Goal: Transaction & Acquisition: Obtain resource

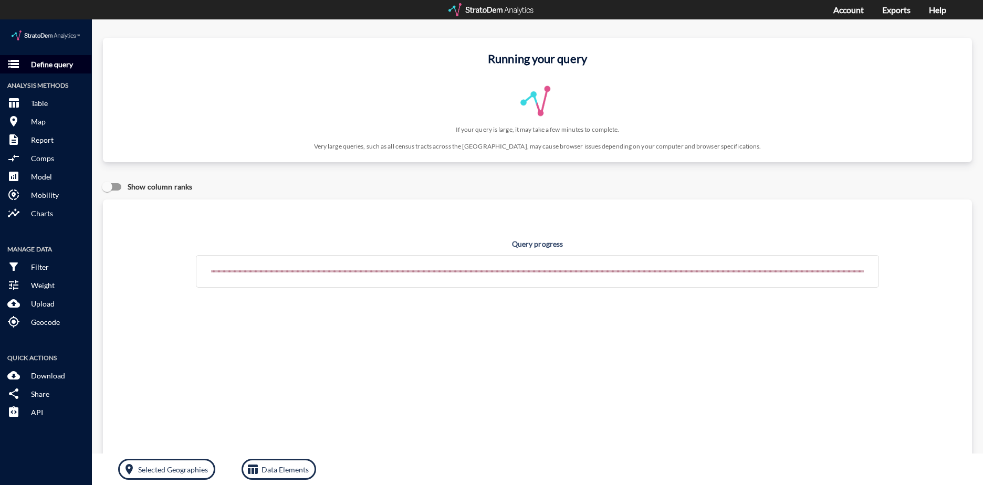
click button "storage Define query"
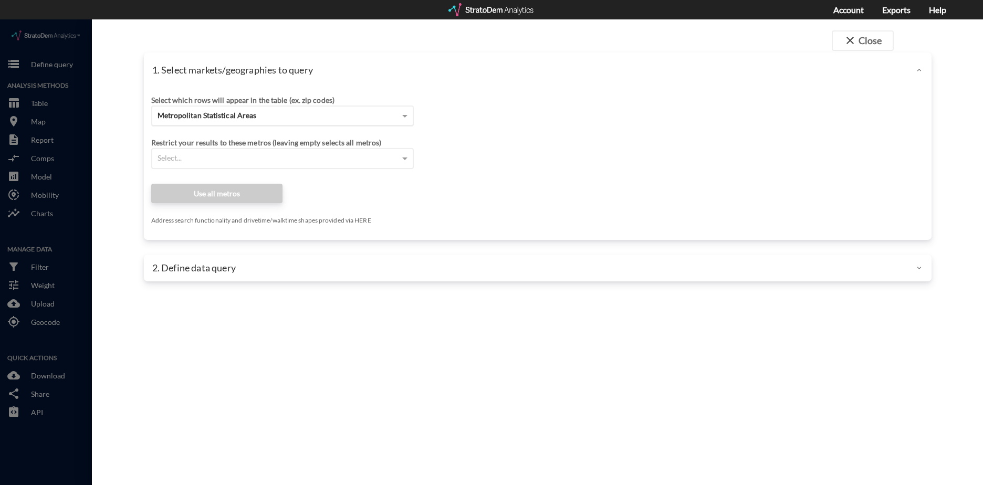
click div "Metropolitan Statistical Areas"
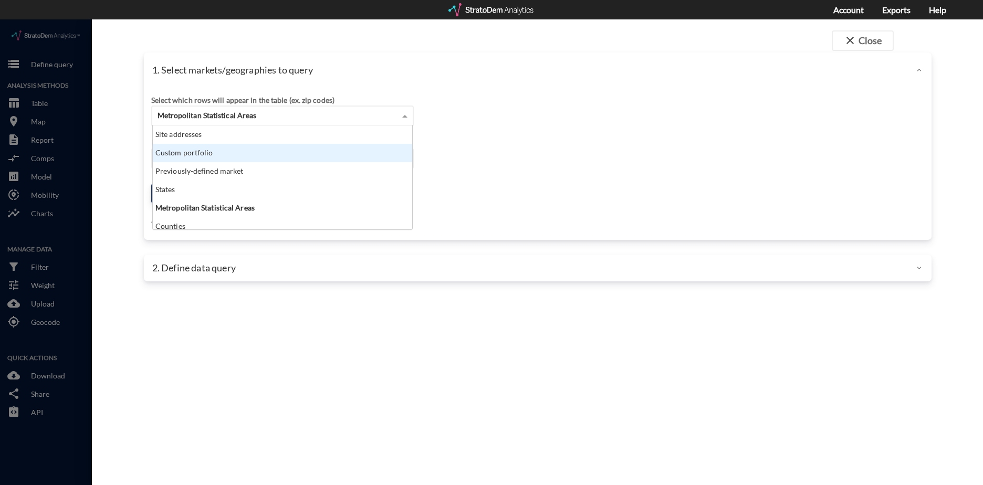
scroll to position [96, 253]
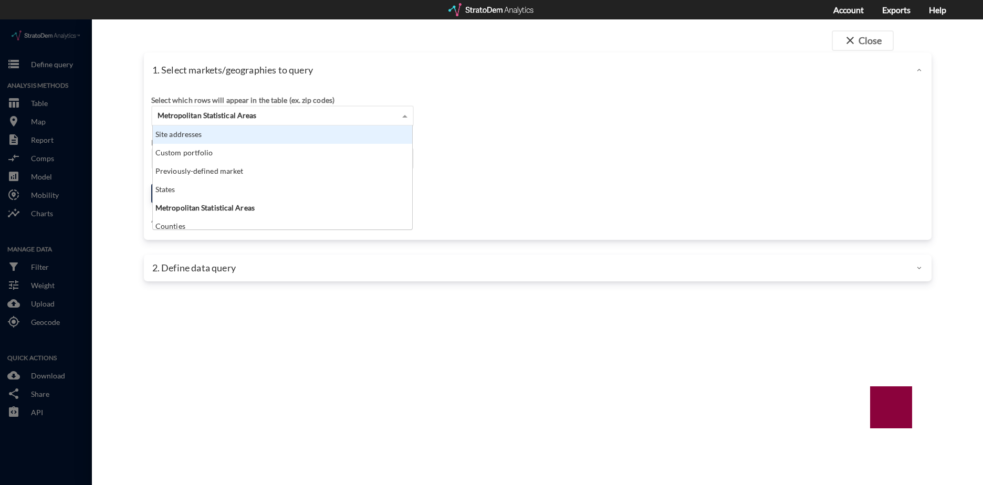
click div "Site addresses"
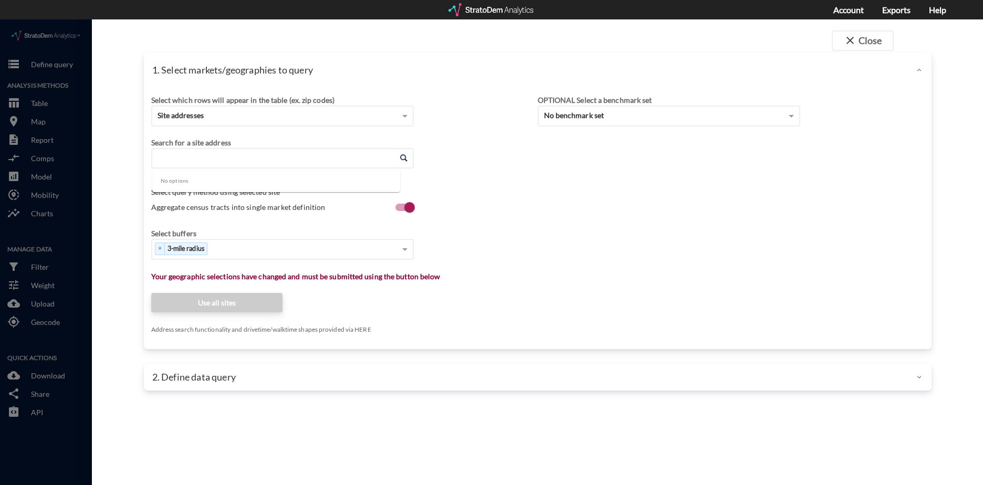
click input "Enter an address"
click li "[STREET_ADDRESS][US_STATE]"
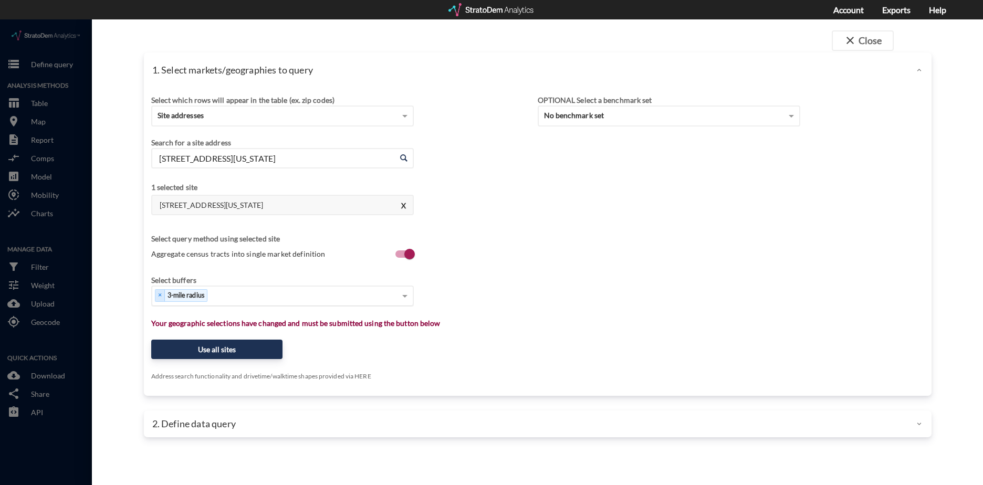
type input "[STREET_ADDRESS][US_STATE]"
click div "Select..."
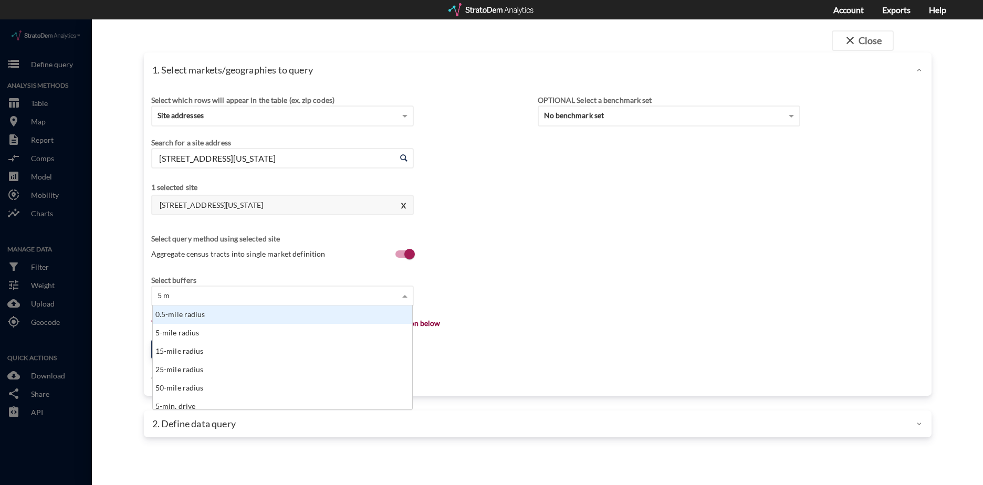
type input "5 mi"
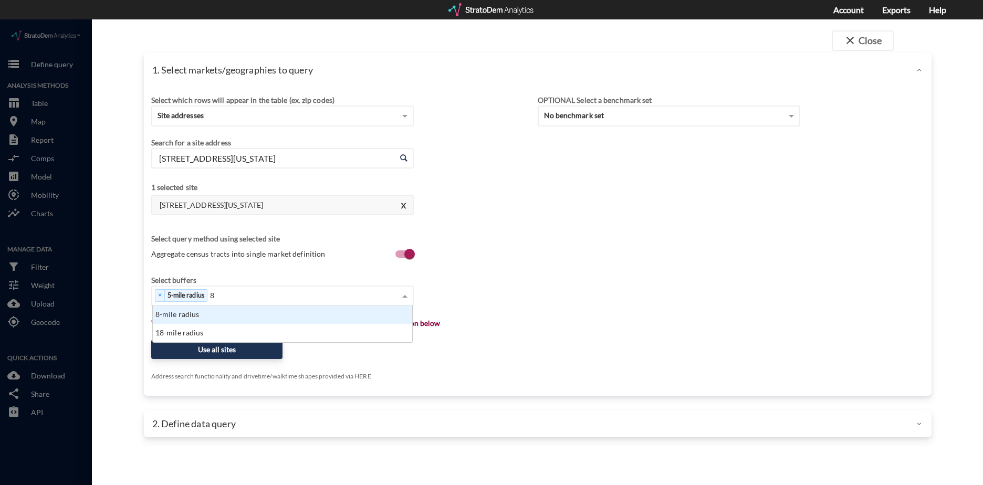
scroll to position [29, 253]
type input "8 mi"
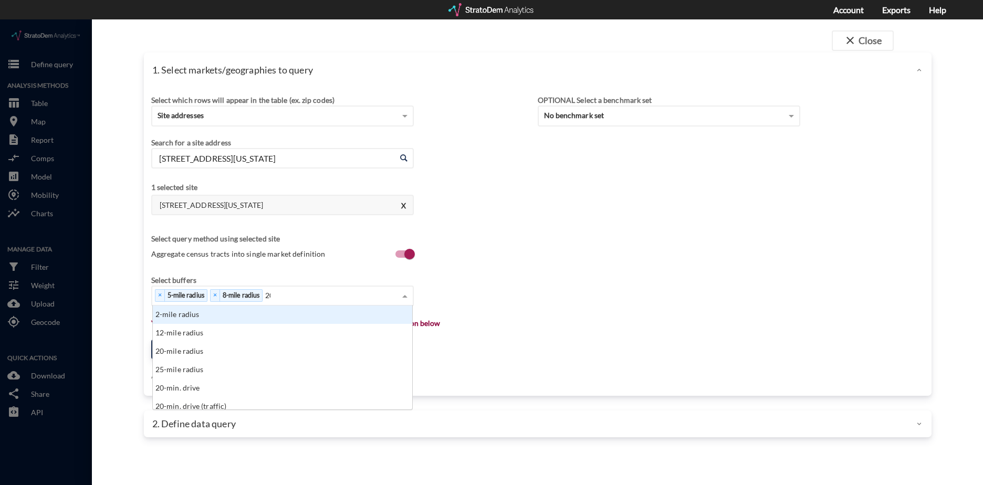
scroll to position [96, 253]
type input "20 mi"
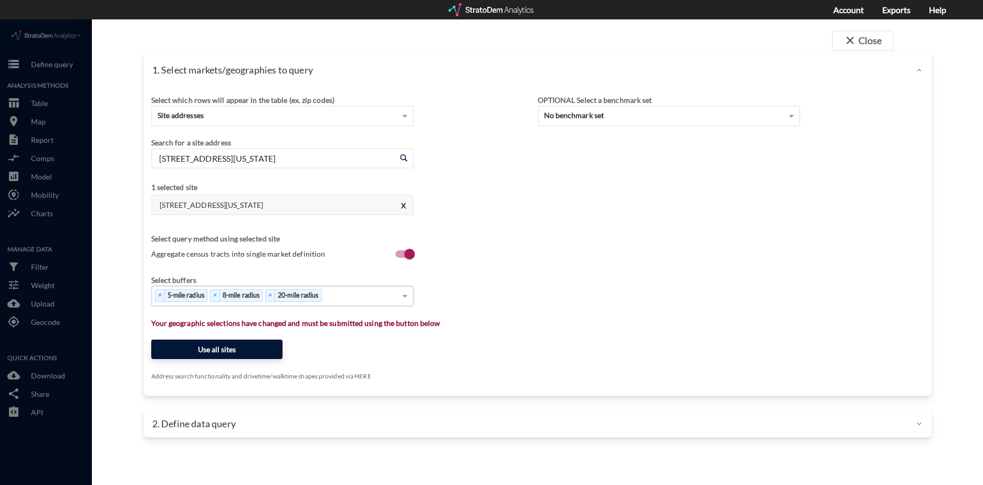
click button "Use all sites"
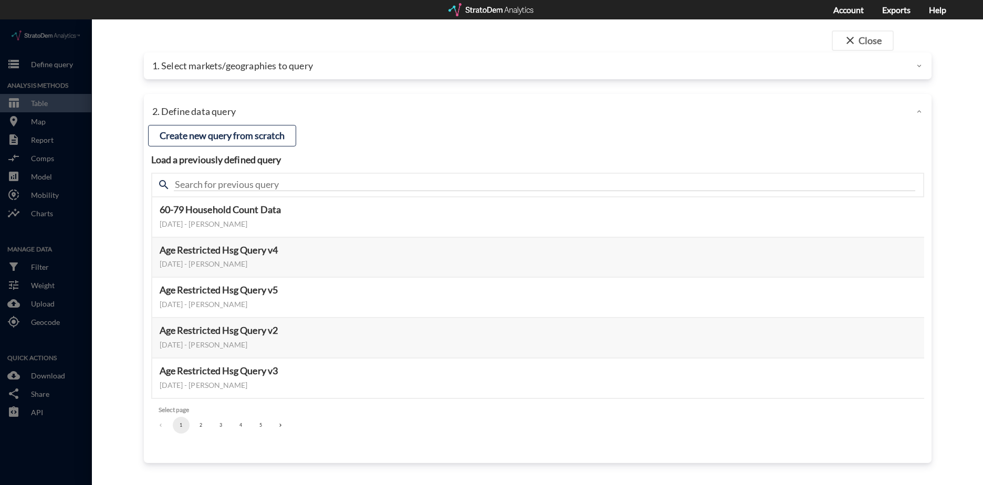
click button "3"
click button "Select this query"
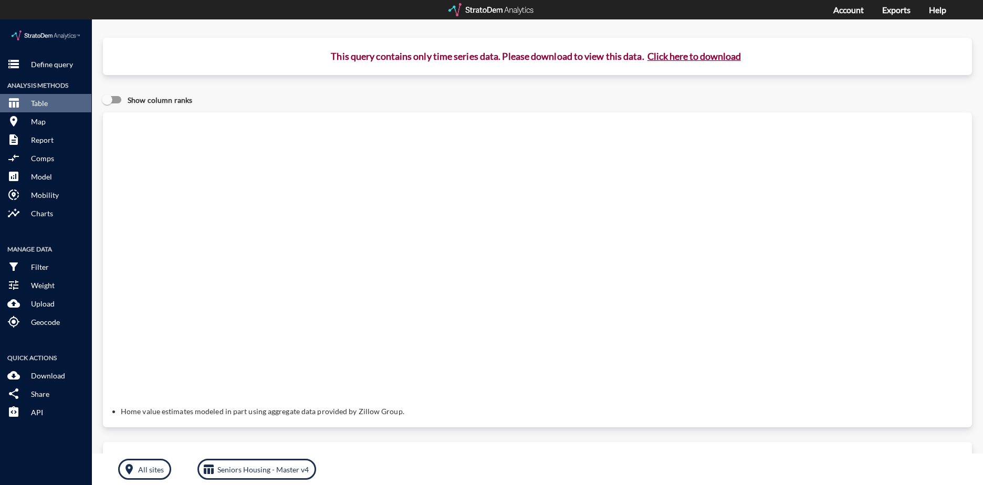
click button "Click here to download"
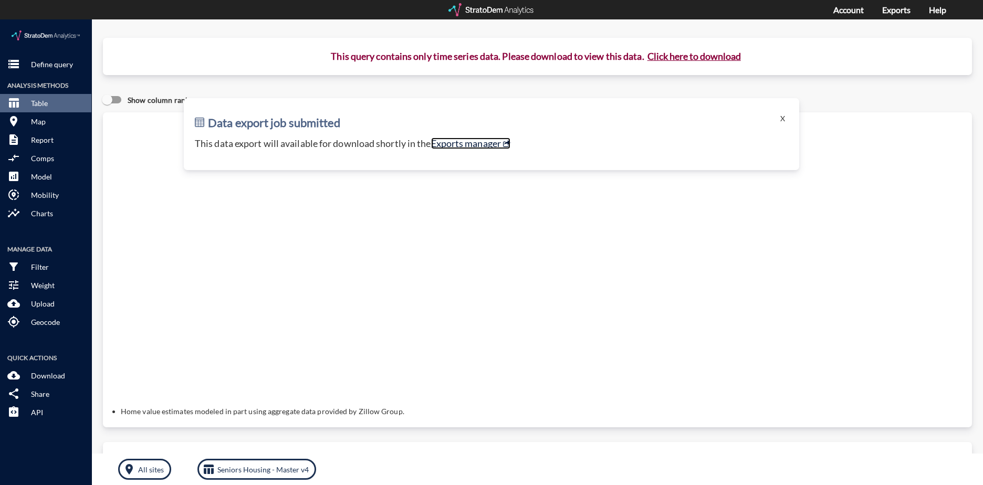
click link "Exports manager"
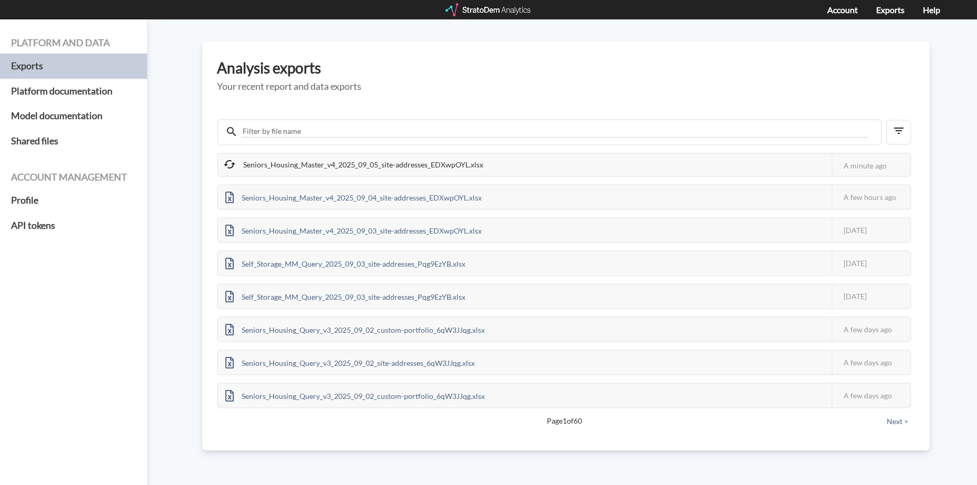
click at [636, 80] on div "Analysis exports Your recent report and data exports Seniors_Housing_Master_v4_…" at bounding box center [566, 246] width 728 height 409
click at [462, 162] on div "Seniors_Housing_Master_v4_2025_09_05_site-addresses_EDXwpOYL.xlsx" at bounding box center [354, 165] width 273 height 22
click at [451, 174] on div "Seniors_Housing_Master_v4_2025_09_05_site-addresses_EDXwpOYL.xlsx" at bounding box center [354, 165] width 273 height 22
click at [452, 170] on div "Seniors_Housing_Master_v4_2025_09_05_site-addresses_EDXwpOYL.xlsx" at bounding box center [354, 165] width 273 height 22
click at [453, 169] on div "Seniors_Housing_Master_v4_2025_09_05_site-addresses_EDXwpOYL.xlsx" at bounding box center [354, 165] width 273 height 22
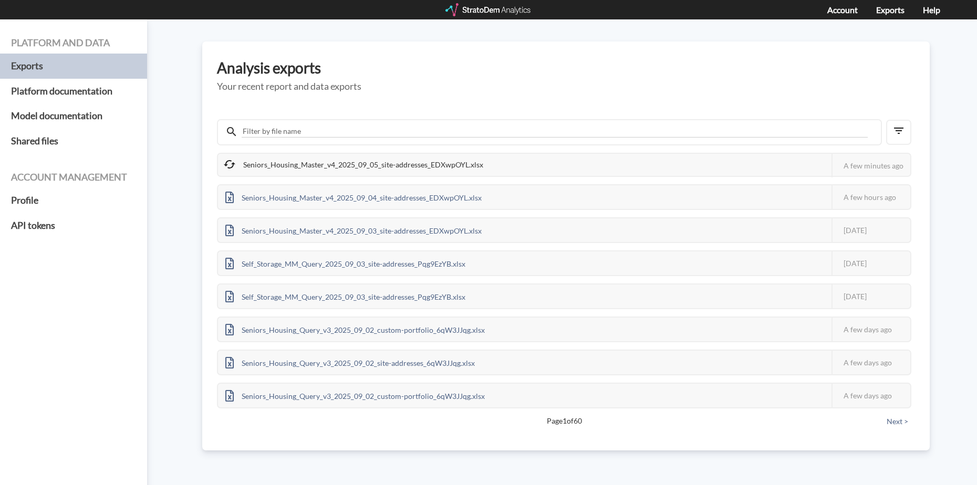
drag, startPoint x: 453, startPoint y: 169, endPoint x: 564, endPoint y: 154, distance: 112.3
click at [579, 161] on div "Seniors_Housing_Master_v4_2025_09_05_site-addresses_EDXwpOYL.xlsx This job fail…" at bounding box center [564, 165] width 694 height 24
click at [454, 164] on div "Seniors_Housing_Master_v4_2025_09_05_site-addresses_EDXwpOYL.xlsx" at bounding box center [353, 166] width 271 height 24
